Goal: Task Accomplishment & Management: Manage account settings

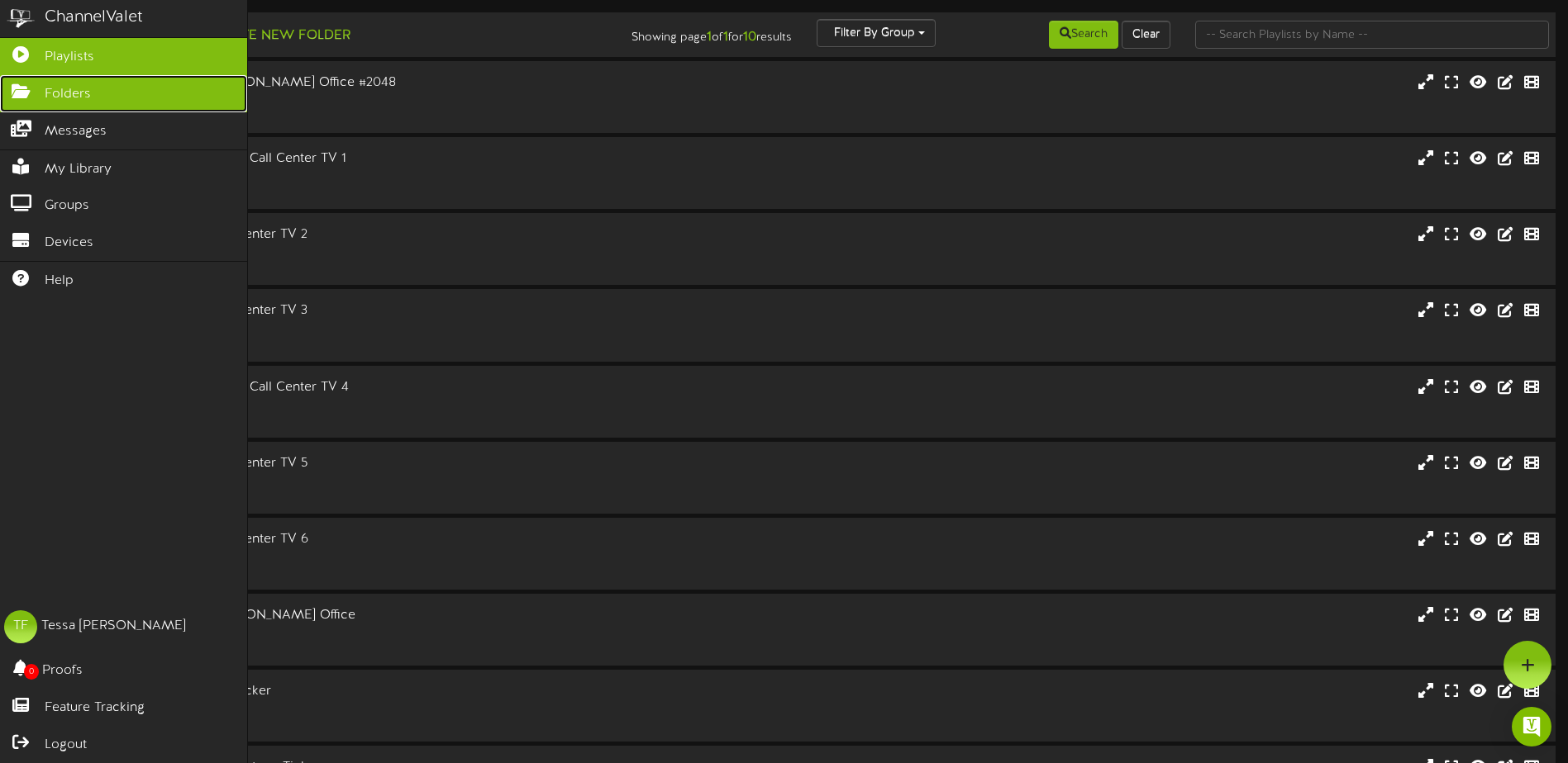
click at [50, 90] on span "Folders" at bounding box center [67, 95] width 46 height 19
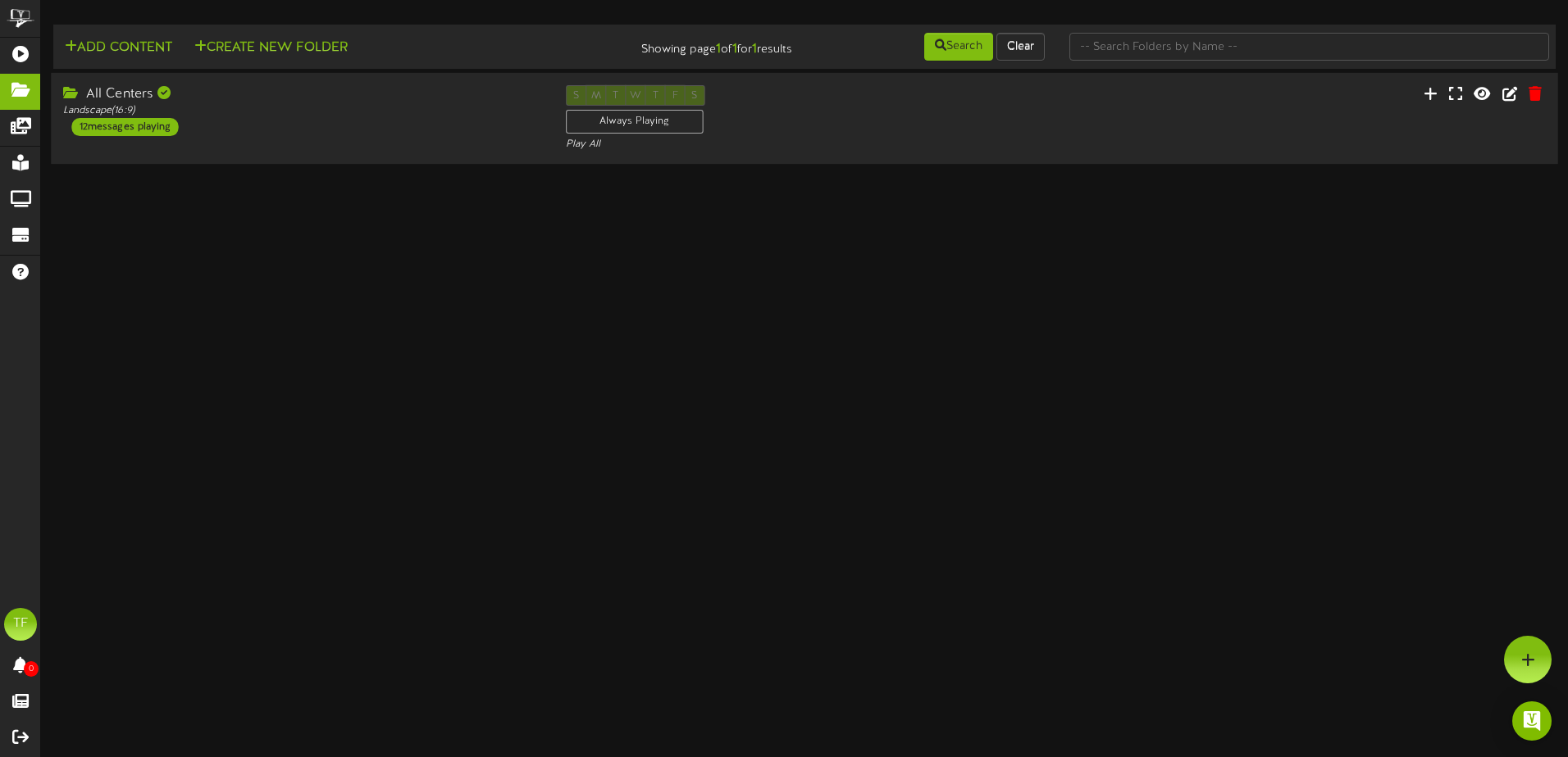
click at [407, 91] on div "All Centers" at bounding box center [302, 95] width 477 height 19
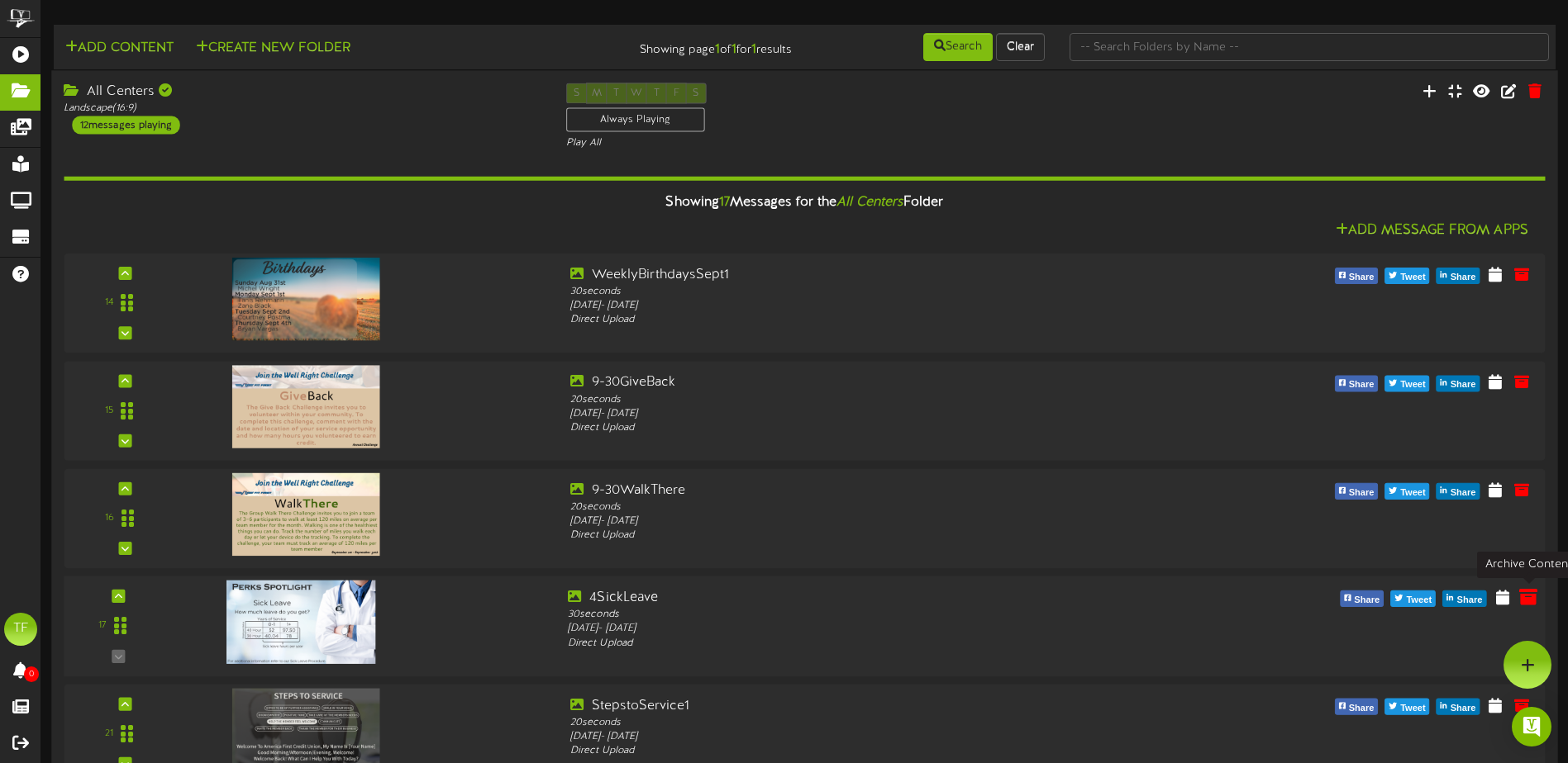
click at [1524, 599] on icon at bounding box center [1529, 596] width 18 height 18
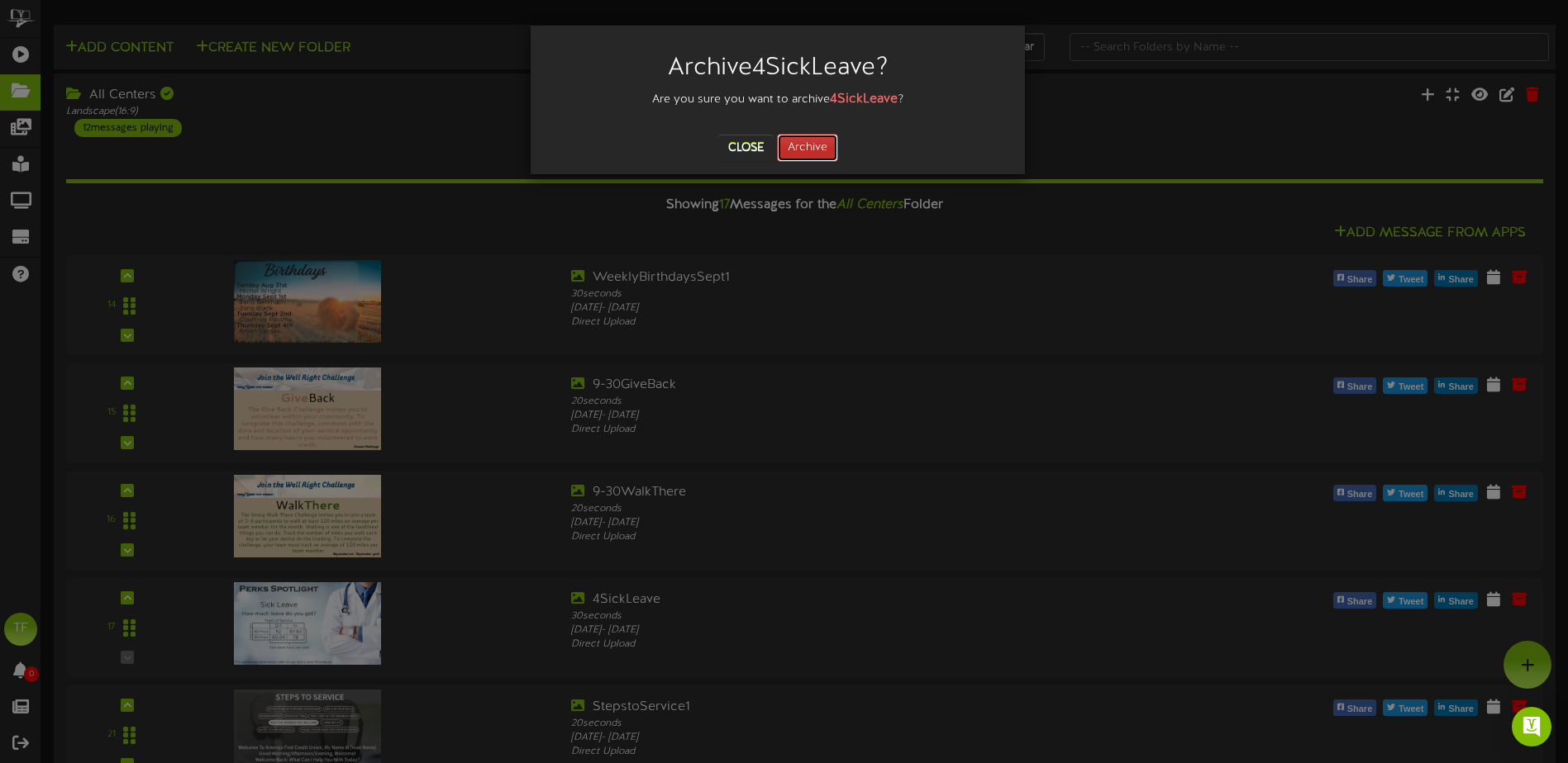
click at [807, 147] on button "Archive" at bounding box center [807, 148] width 61 height 28
